Goal: Find specific page/section: Find specific page/section

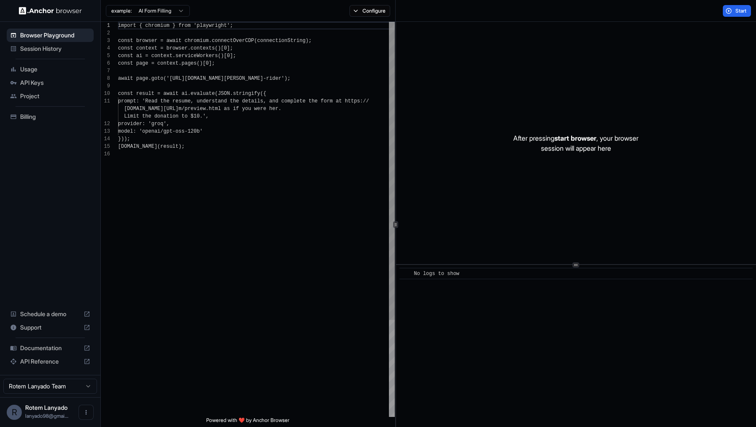
scroll to position [76, 0]
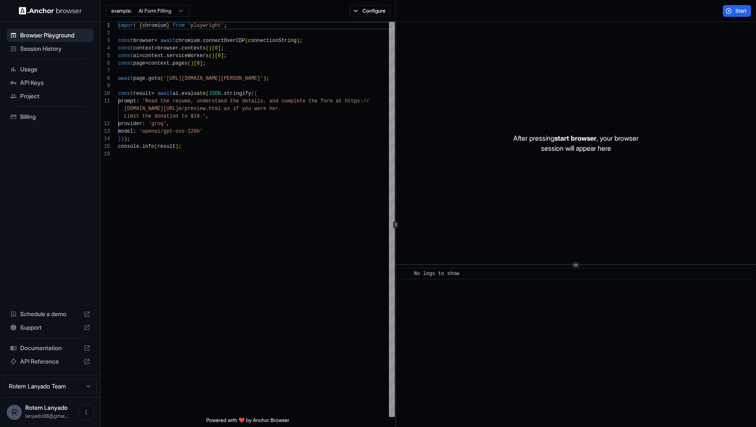
click at [44, 50] on span "Session History" at bounding box center [55, 49] width 70 height 8
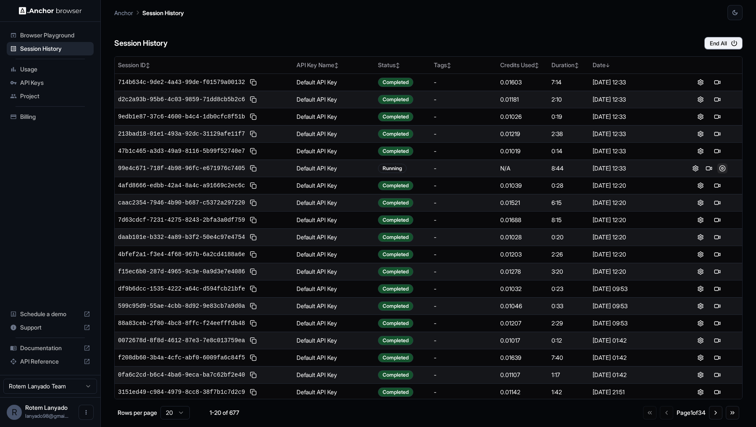
click at [723, 167] on button at bounding box center [723, 168] width 10 height 10
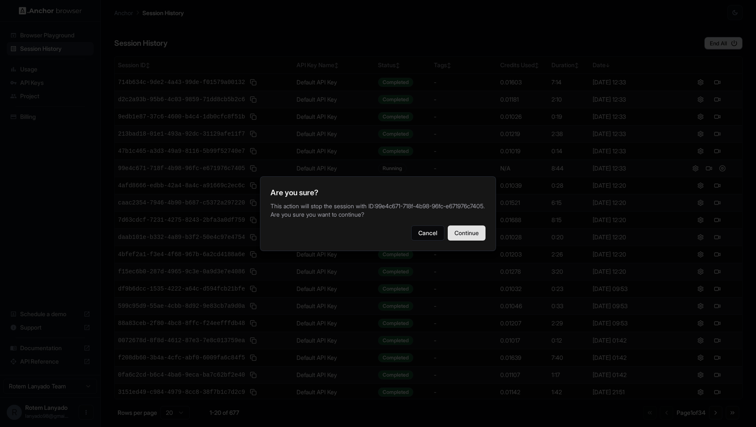
click at [466, 241] on button "Continue" at bounding box center [467, 233] width 38 height 15
